Goal: Information Seeking & Learning: Learn about a topic

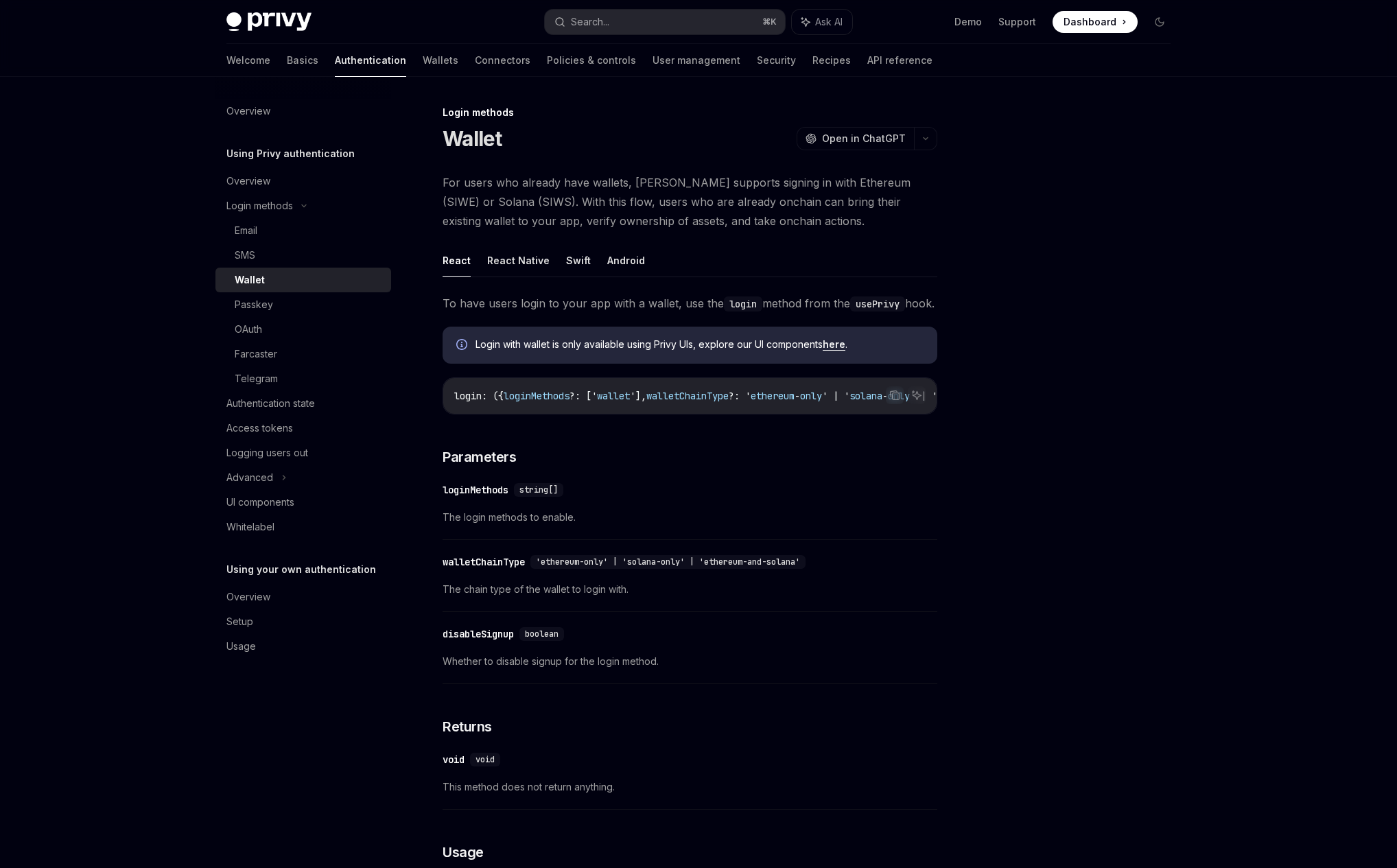
click at [840, 351] on link "here" at bounding box center [834, 344] width 22 height 13
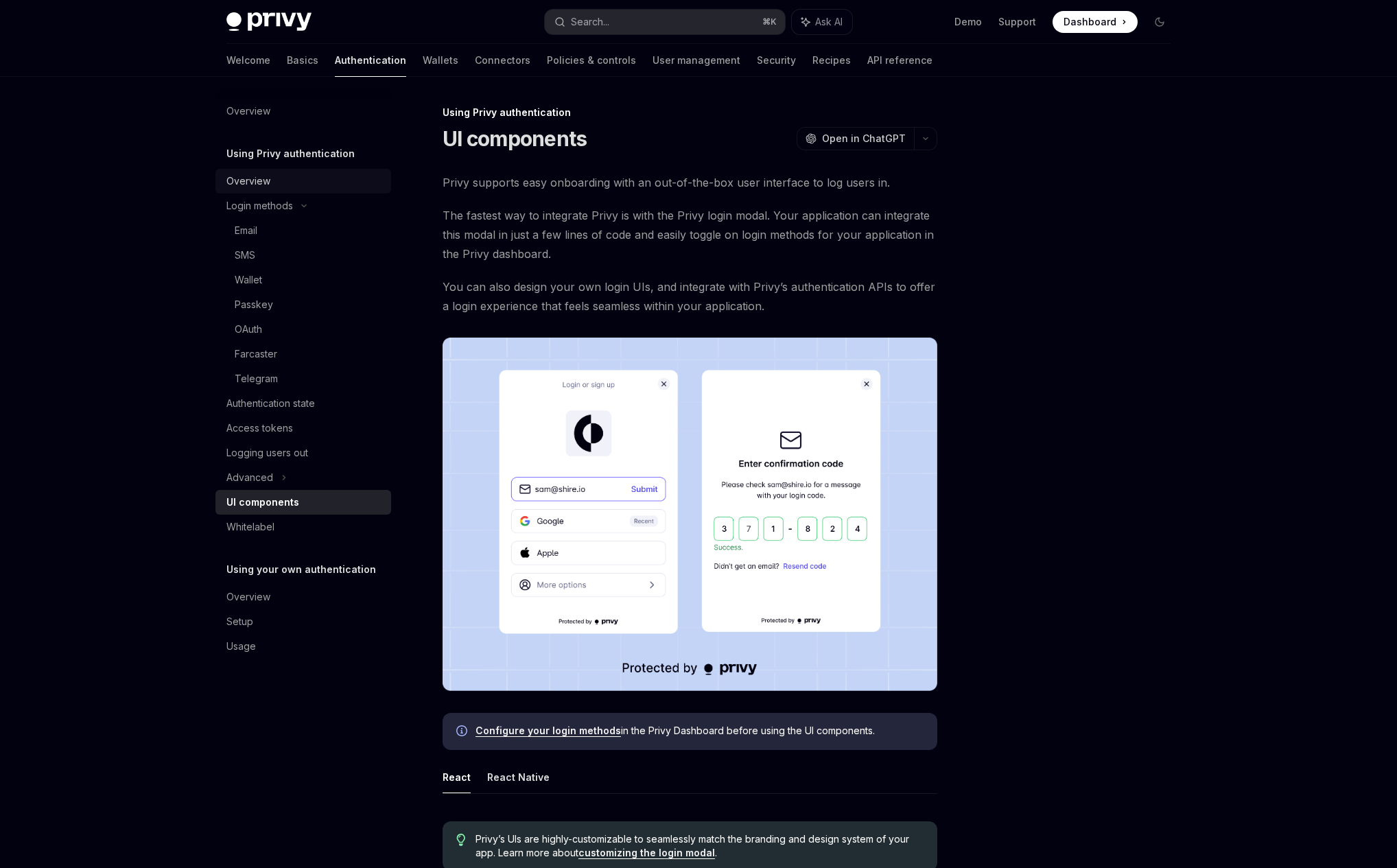
click at [250, 183] on div "Overview" at bounding box center [248, 181] width 44 height 16
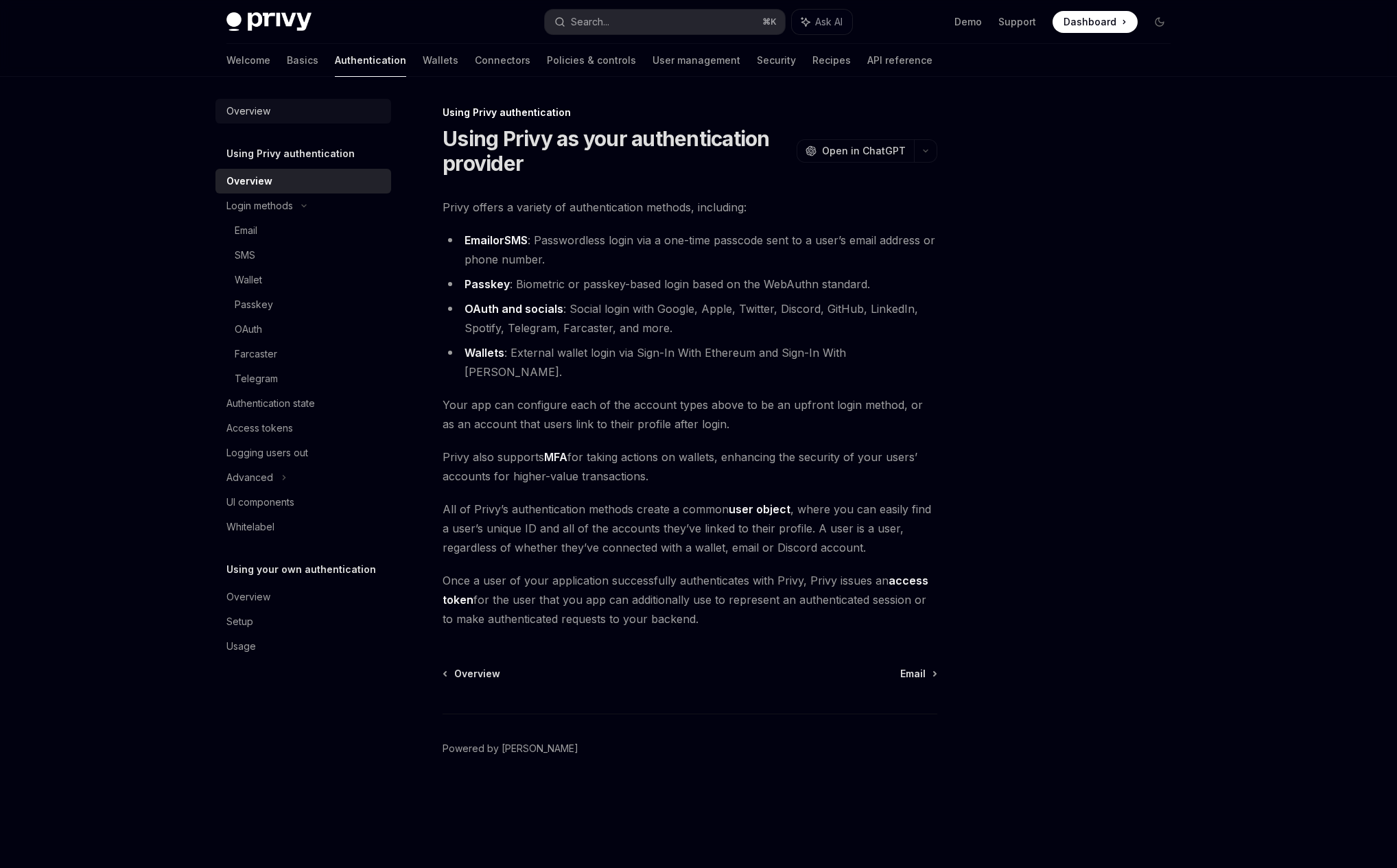
click at [278, 109] on div "Overview" at bounding box center [305, 111] width 156 height 16
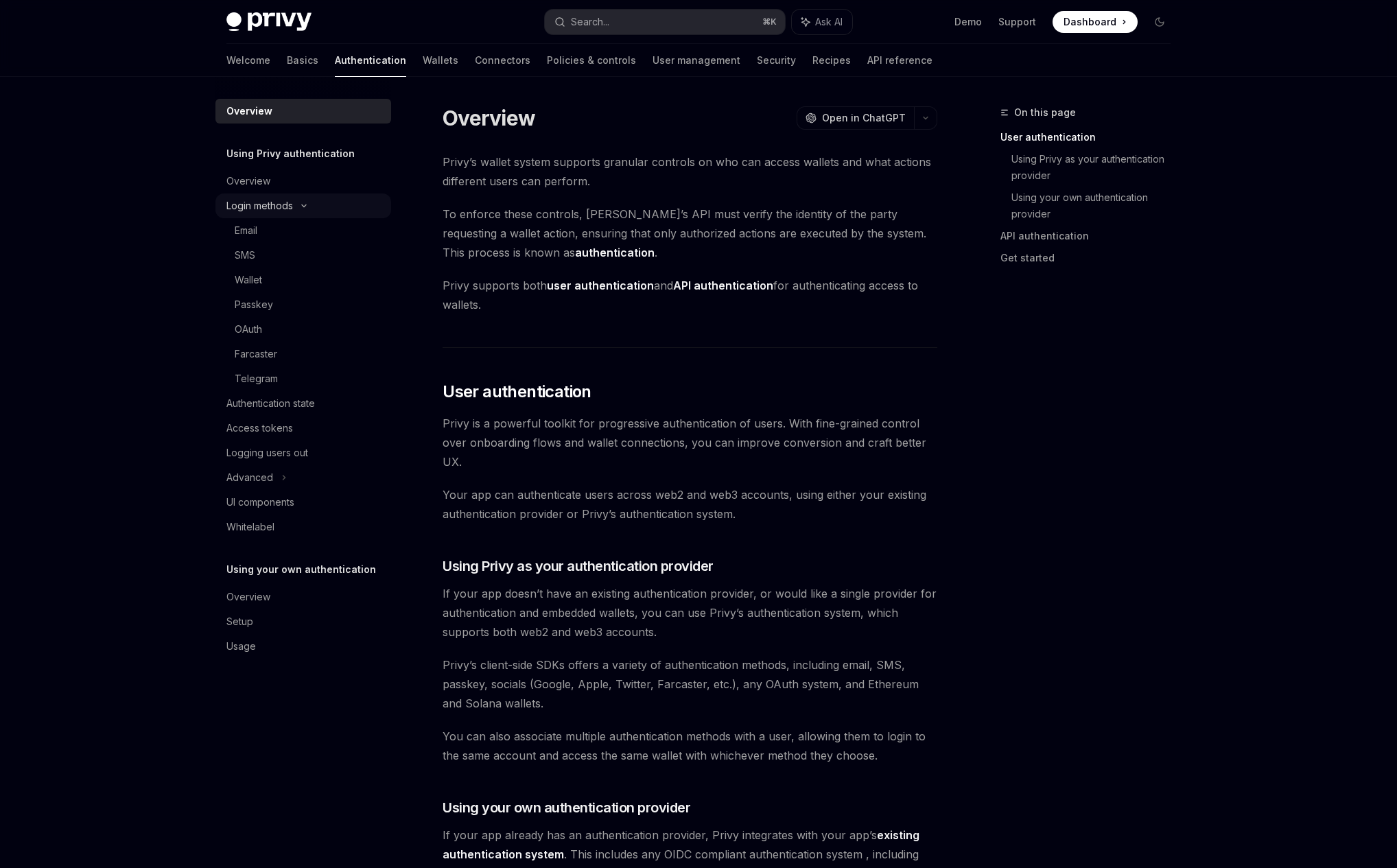
click at [306, 203] on icon at bounding box center [304, 205] width 16 height 5
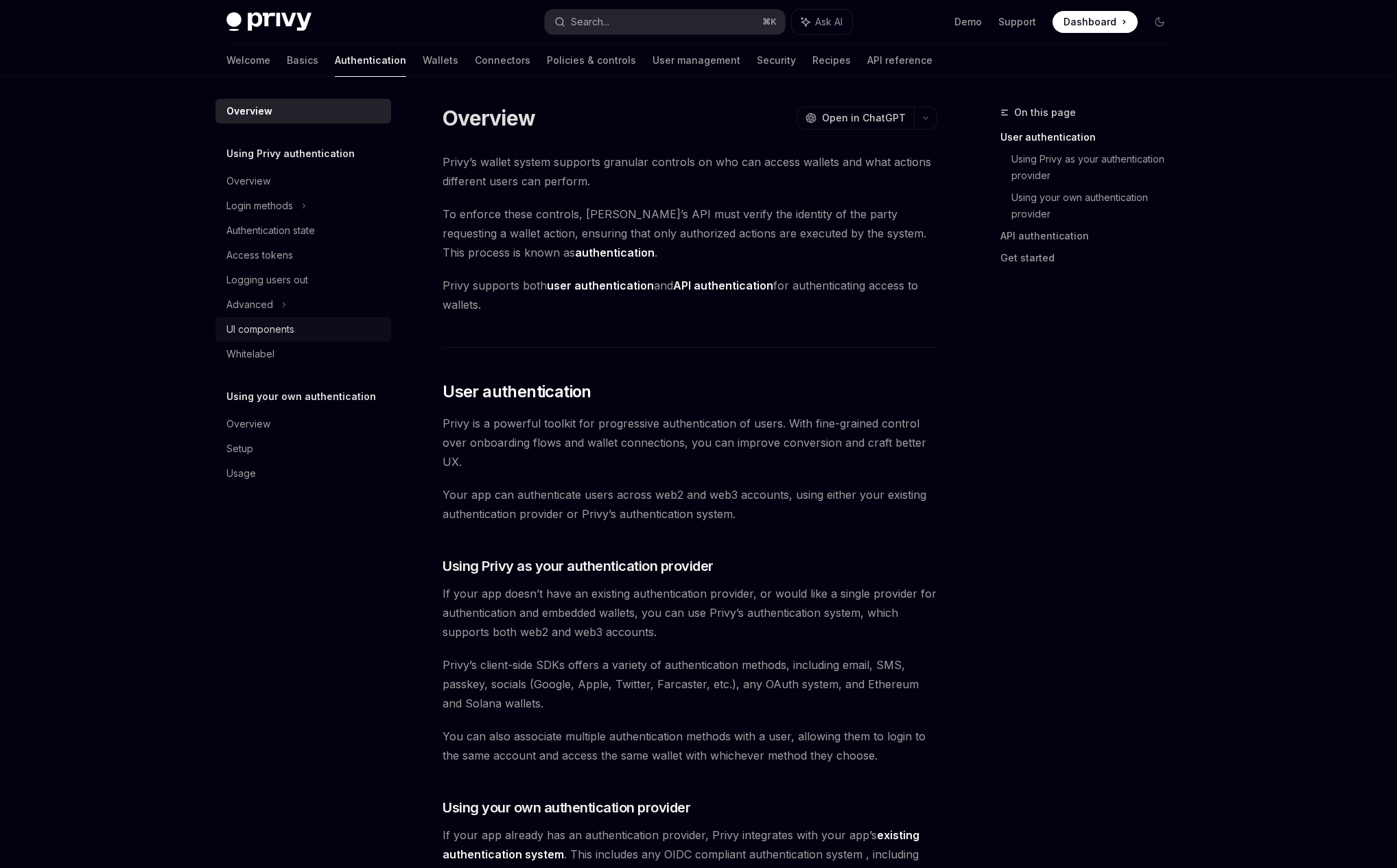
click at [267, 339] on link "UI components" at bounding box center [303, 329] width 176 height 25
type textarea "*"
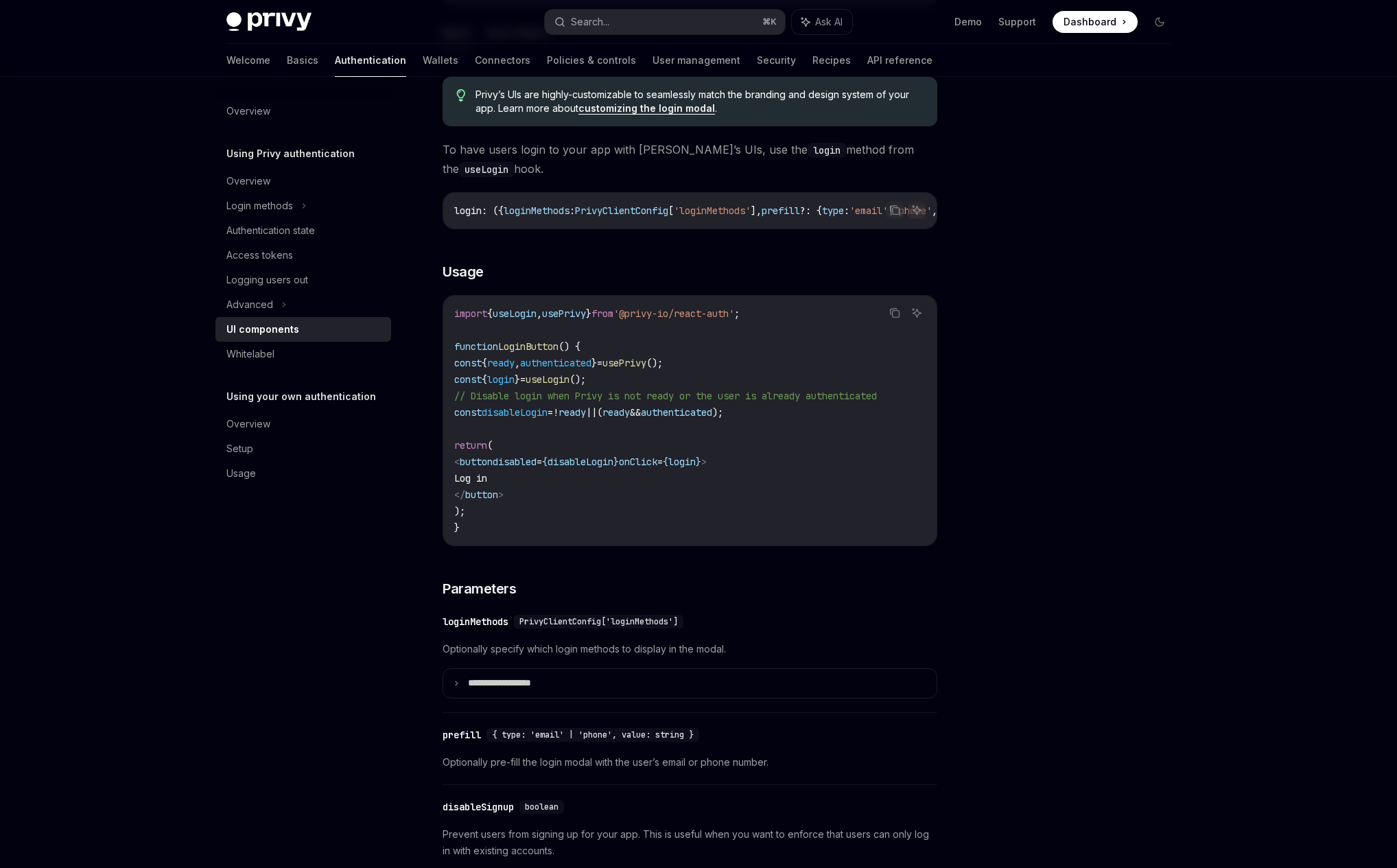
scroll to position [772, 0]
